Goal: Information Seeking & Learning: Learn about a topic

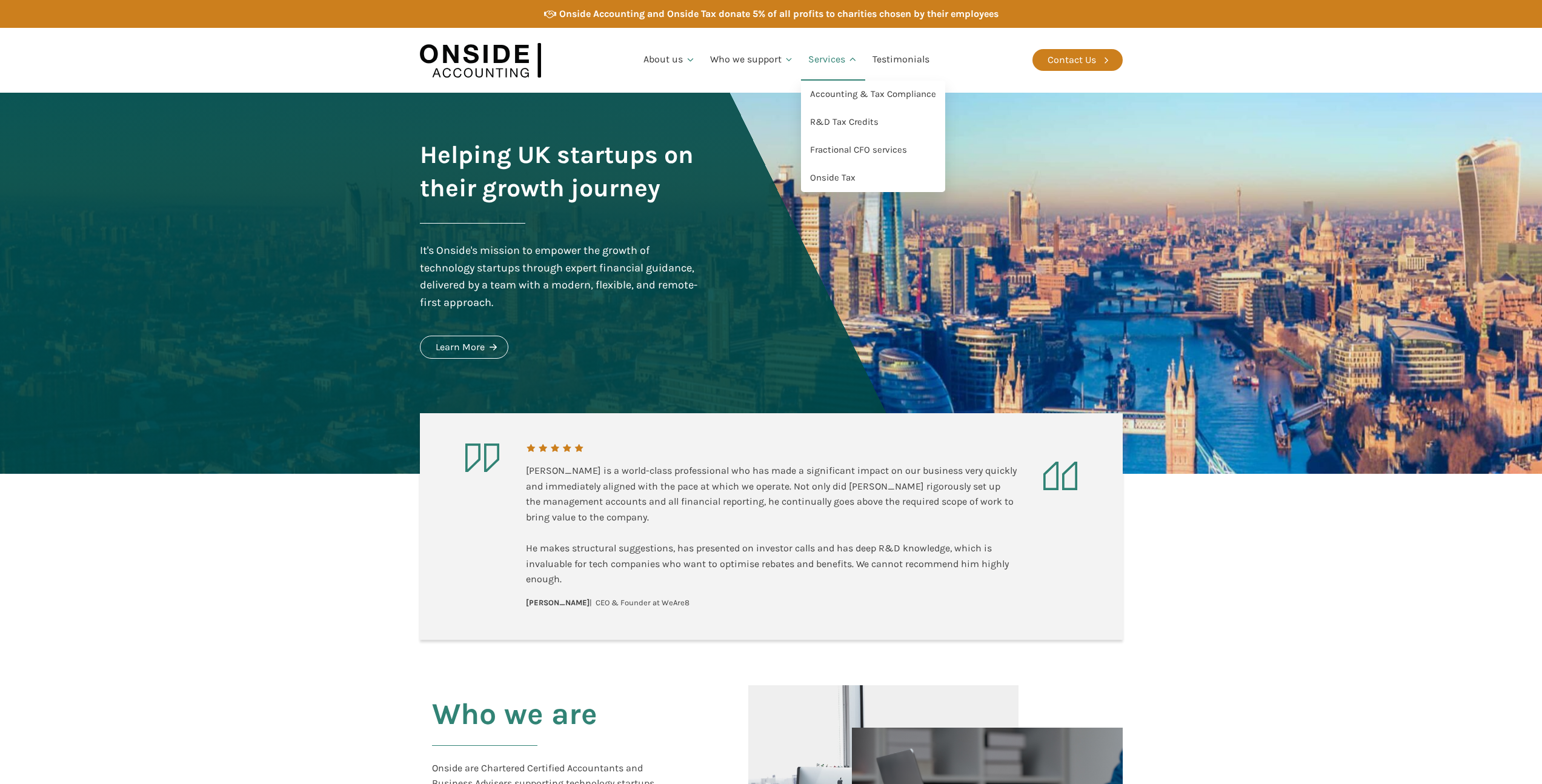
click at [822, 62] on link "Services" at bounding box center [833, 60] width 65 height 42
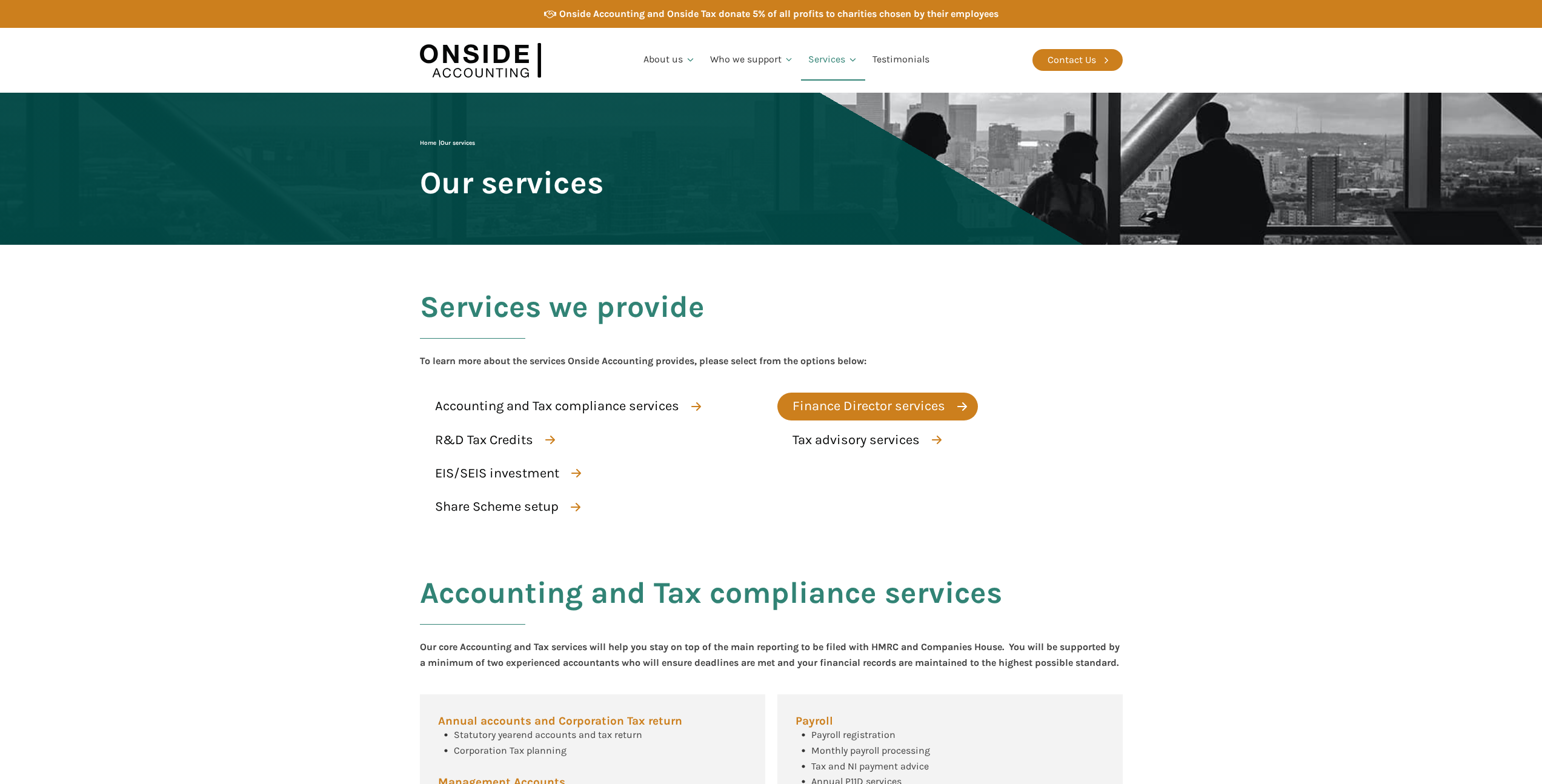
click at [827, 409] on div "Finance Director services" at bounding box center [869, 406] width 153 height 22
click at [603, 389] on div "Services we provide To learn more about the services Onside Accounting provides…" at bounding box center [772, 398] width 727 height 306
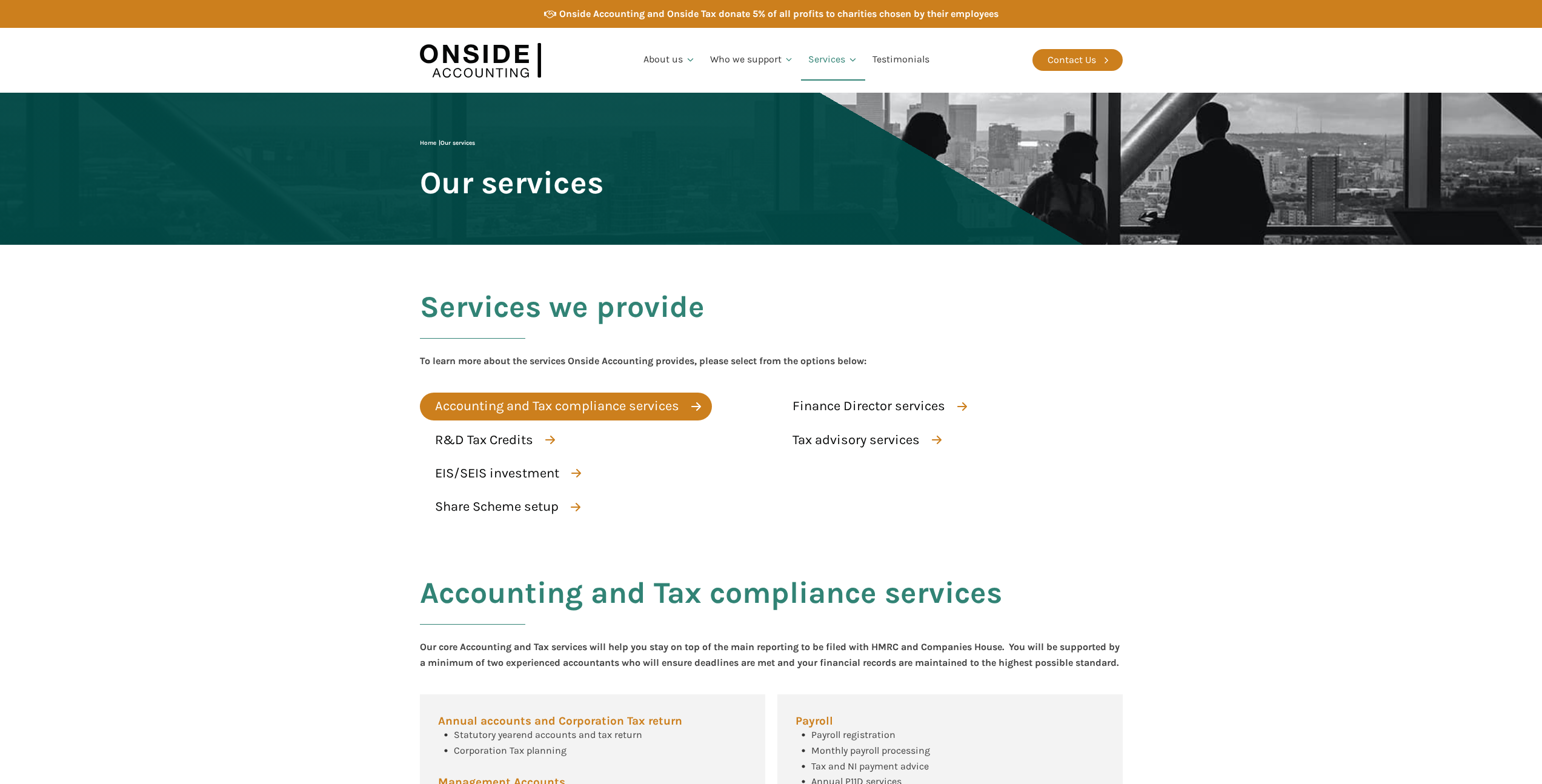
click at [613, 404] on div "Accounting and Tax compliance services" at bounding box center [557, 406] width 244 height 22
